Goal: Task Accomplishment & Management: Use online tool/utility

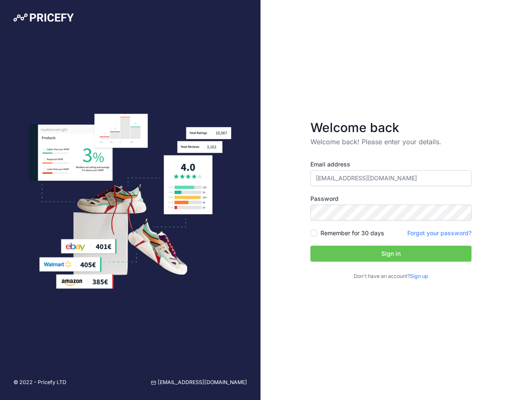
click at [405, 255] on button "Sign in" at bounding box center [390, 254] width 161 height 16
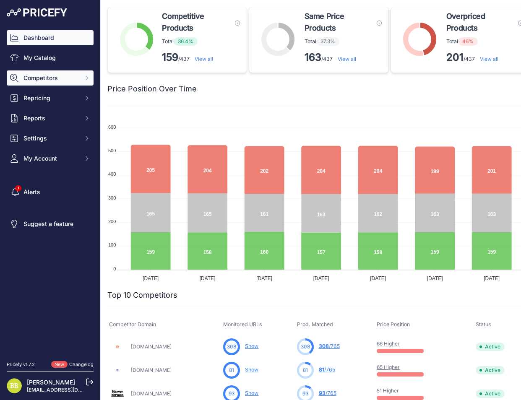
click at [34, 82] on button "Competitors" at bounding box center [50, 77] width 87 height 15
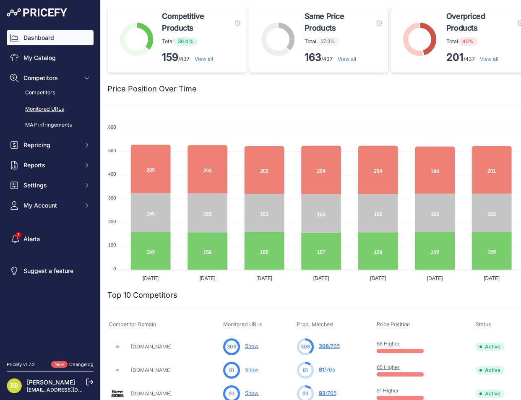
click at [48, 107] on link "Monitored URLs" at bounding box center [50, 109] width 87 height 15
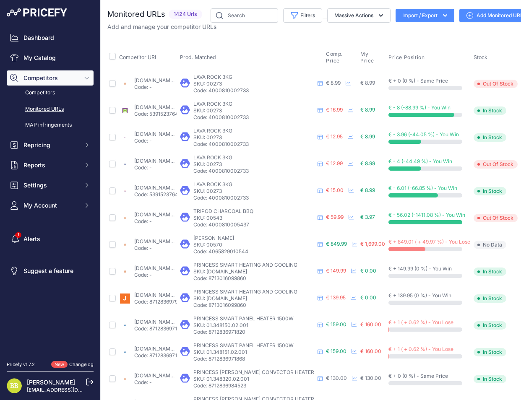
click at [434, 10] on button "Import / Export" at bounding box center [425, 15] width 59 height 13
click at [428, 44] on div "Export" at bounding box center [424, 48] width 67 height 15
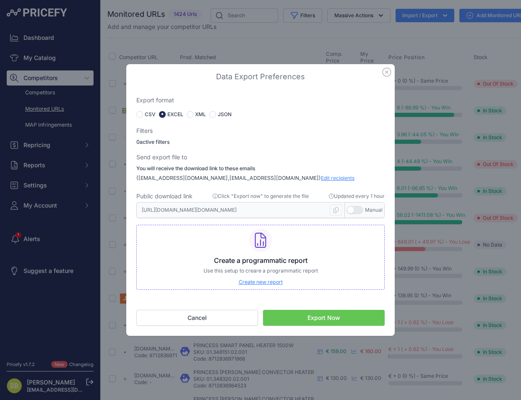
click at [337, 321] on button "Export Now" at bounding box center [324, 318] width 122 height 16
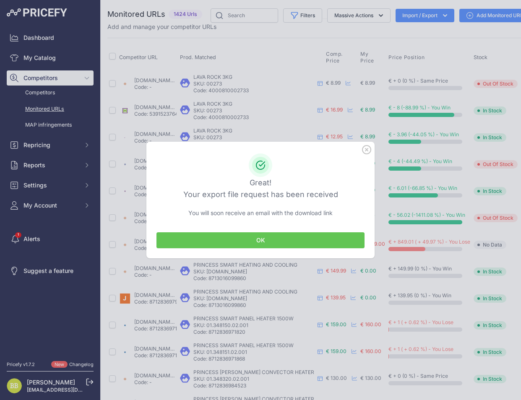
click at [351, 244] on button "OK" at bounding box center [260, 240] width 208 height 16
